Goal: Find specific page/section: Find specific page/section

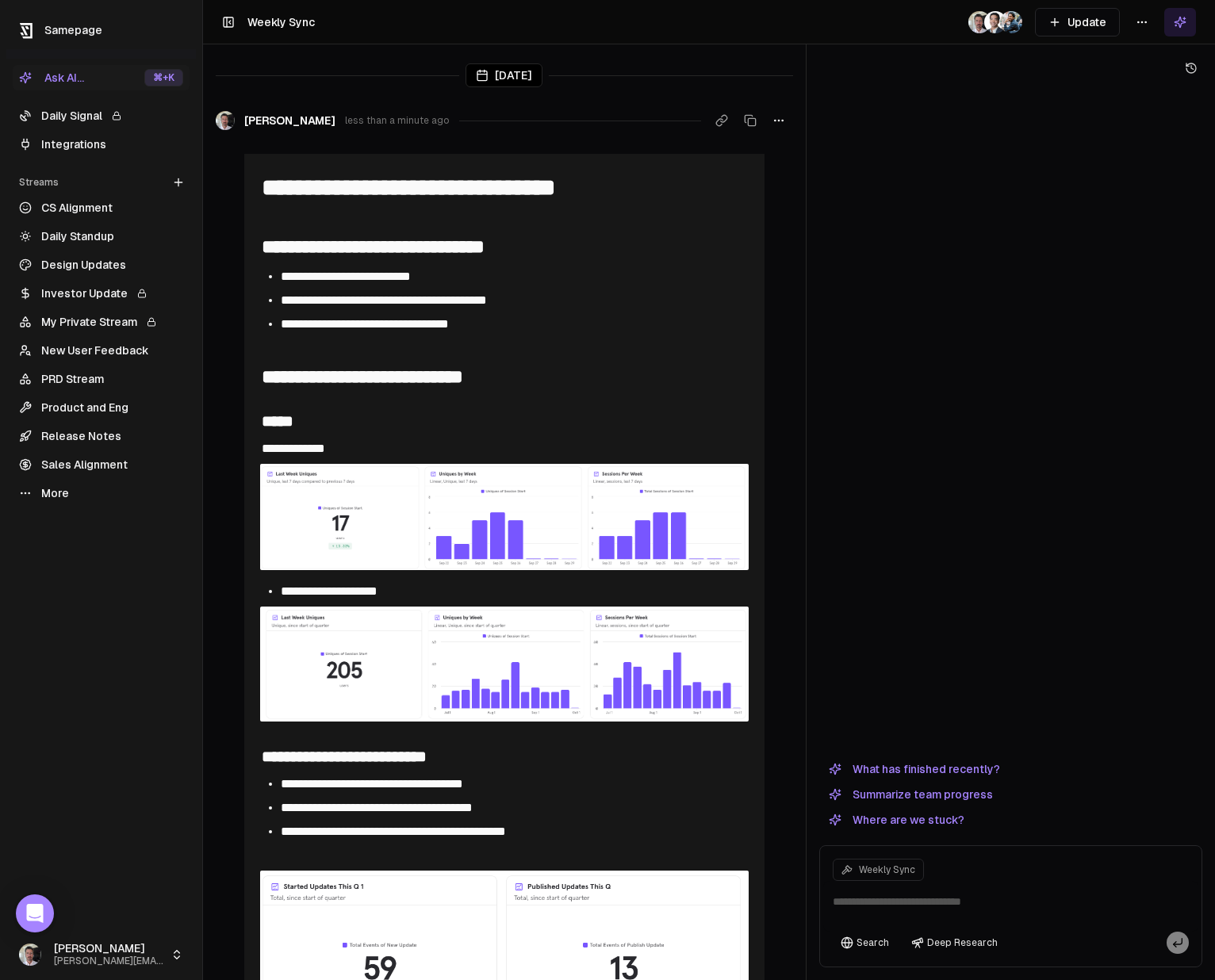
click at [79, 120] on link "Daily Signal" at bounding box center [101, 116] width 177 height 26
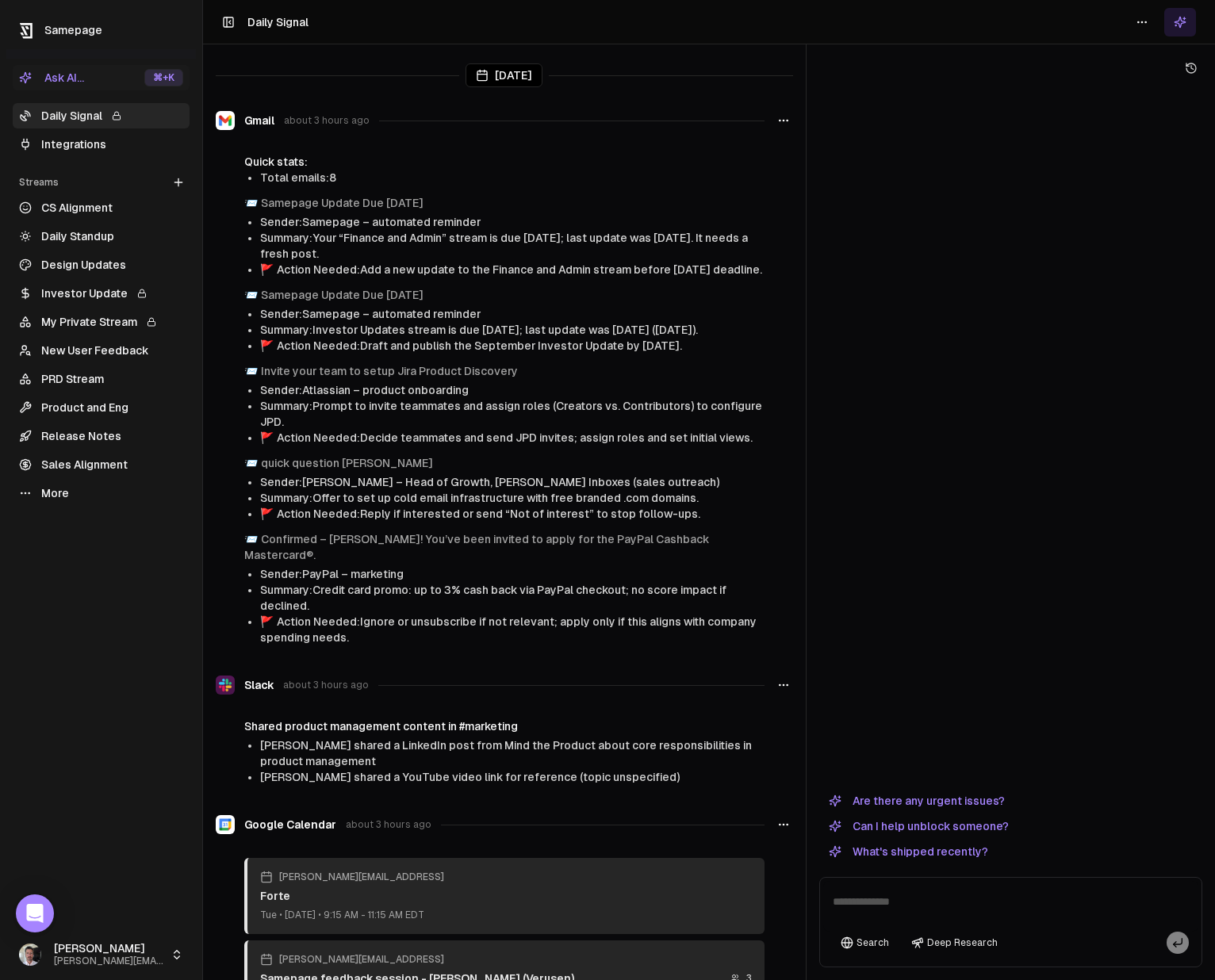
click at [789, 122] on button "button" at bounding box center [783, 120] width 19 height 28
click at [951, 201] on div at bounding box center [1010, 432] width 383 height 705
click at [106, 148] on link "Integrations" at bounding box center [101, 144] width 177 height 26
